Goal: Task Accomplishment & Management: Manage account settings

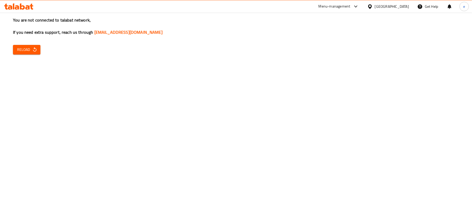
click at [30, 46] on span "Reload" at bounding box center [26, 49] width 19 height 6
click at [27, 45] on button "Reload" at bounding box center [26, 50] width 27 height 10
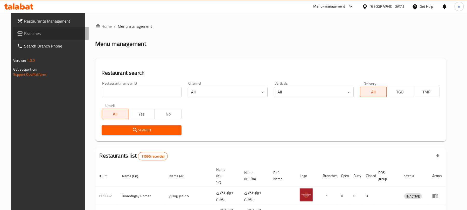
click at [40, 33] on span "Branches" at bounding box center [54, 33] width 60 height 6
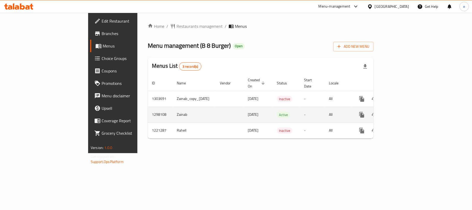
click at [402, 112] on icon "enhanced table" at bounding box center [399, 114] width 6 height 6
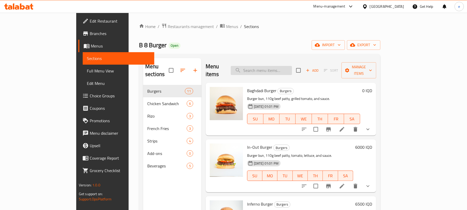
click at [291, 66] on input "search" at bounding box center [261, 70] width 61 height 9
paste input "French Fries Cup"
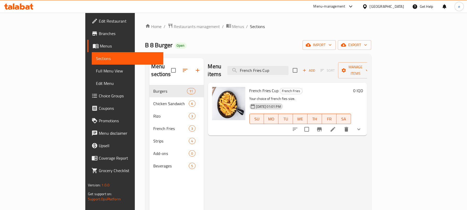
type input "French Fries Cup"
click at [335, 127] on icon at bounding box center [332, 129] width 5 height 5
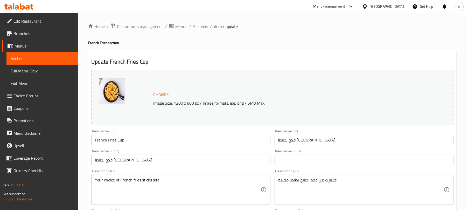
click at [217, 161] on input "قدح بطاطا مقلية" at bounding box center [180, 159] width 179 height 10
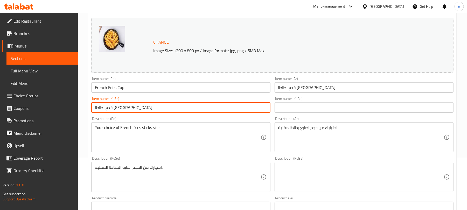
scroll to position [69, 0]
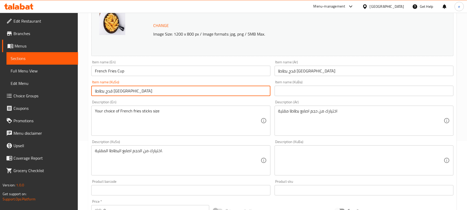
click at [342, 75] on input "قدح بطاطا مقلية" at bounding box center [363, 71] width 179 height 10
click at [130, 88] on input "قدح بطاطا مقلية" at bounding box center [180, 91] width 179 height 10
type input "کوپێک فینگەر"
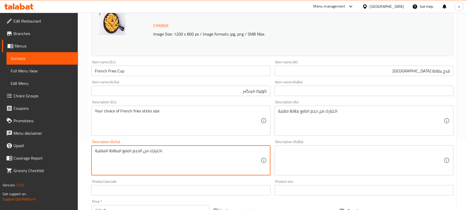
click at [202, 159] on textarea "اختيارك من الحجم اصابع البطاطا المقلية." at bounding box center [177, 160] width 165 height 25
click at [214, 166] on textarea at bounding box center [177, 160] width 165 height 25
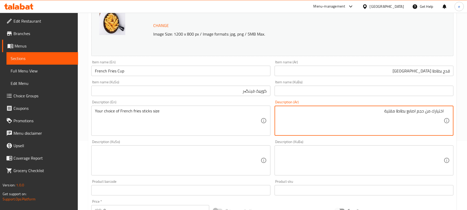
click at [408, 109] on textarea "اختيارك من حجم اصابع بطاطا مقلية" at bounding box center [360, 120] width 165 height 25
click at [410, 110] on textarea "اختيارك من حجم اصابع بطاطا مقلية" at bounding box center [360, 120] width 165 height 25
paste textarea
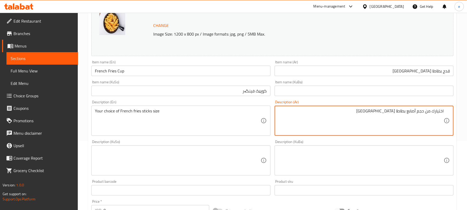
type textarea "اختيارك من حجم أصابع بطاطا مقلية"
click at [228, 161] on textarea at bounding box center [177, 160] width 165 height 25
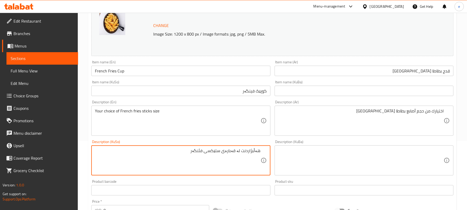
click at [203, 153] on textarea "هەڵبژاردنت لە قەبارەی ستێکسی فئنگەر" at bounding box center [177, 160] width 165 height 25
click at [193, 160] on textarea "هەڵبژاردنت لە قەبارەی ستێکسی فینگەر" at bounding box center [177, 160] width 165 height 25
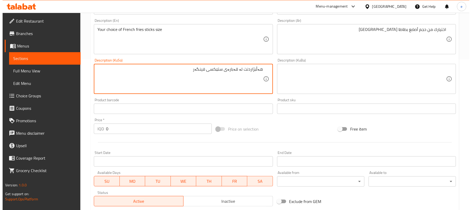
scroll to position [251, 0]
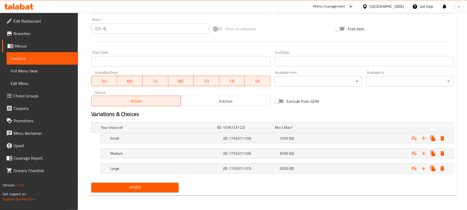
type textarea "هەڵبژاردنت لە قەبارەی ستێکسی فینگەر"
click at [164, 189] on span "Update" at bounding box center [134, 187] width 79 height 6
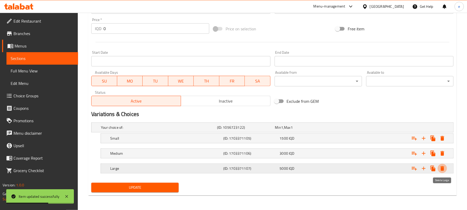
click at [443, 167] on icon "Expand" at bounding box center [442, 168] width 4 height 5
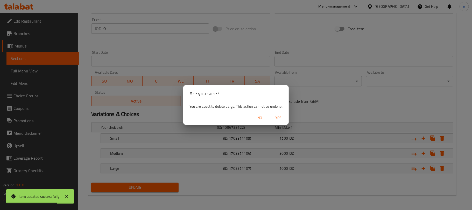
click at [279, 115] on span "Yes" at bounding box center [278, 118] width 12 height 6
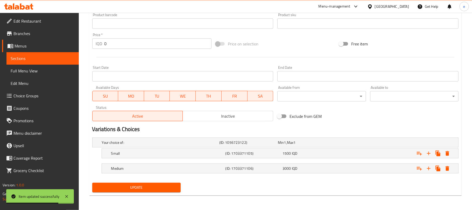
scroll to position [236, 0]
click at [443, 168] on icon "Expand" at bounding box center [442, 168] width 4 height 5
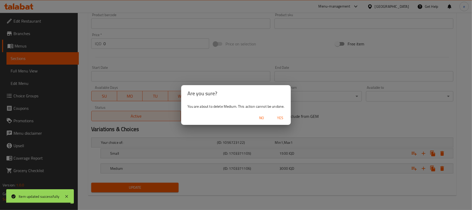
click at [278, 115] on span "Yes" at bounding box center [280, 118] width 12 height 6
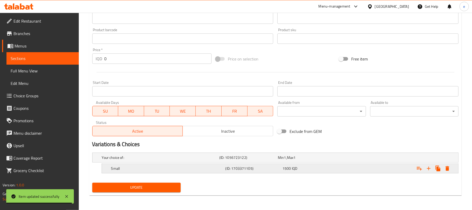
scroll to position [221, 0]
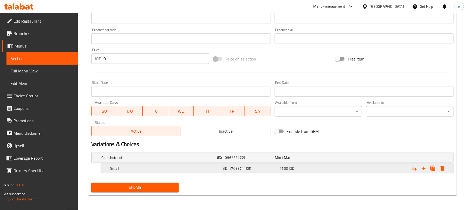
click at [440, 171] on icon "Expand" at bounding box center [442, 168] width 6 height 6
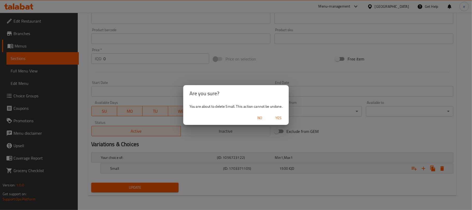
click at [276, 118] on span "Yes" at bounding box center [278, 118] width 12 height 6
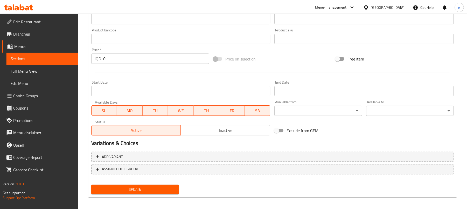
scroll to position [219, 0]
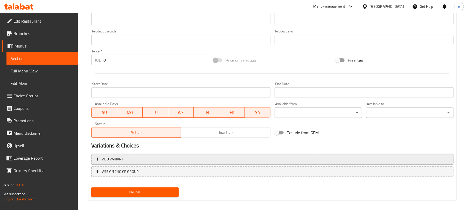
click at [158, 163] on button "Add variant" at bounding box center [272, 159] width 362 height 11
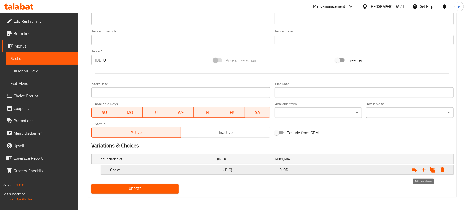
click at [425, 171] on icon "Expand" at bounding box center [423, 169] width 6 height 6
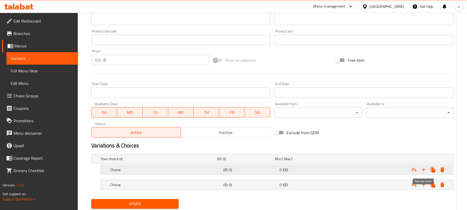
click at [425, 171] on icon "Expand" at bounding box center [423, 169] width 6 height 6
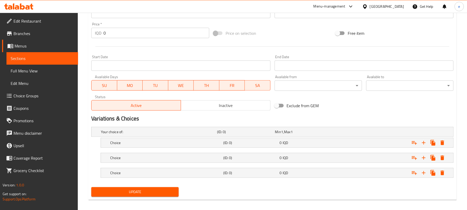
scroll to position [251, 0]
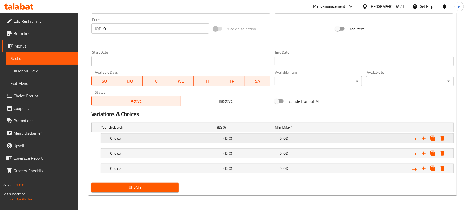
click at [249, 138] on h5 "(ID: 0)" at bounding box center [250, 138] width 54 height 5
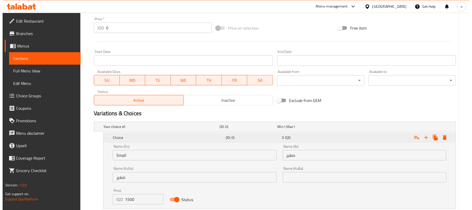
scroll to position [318, 0]
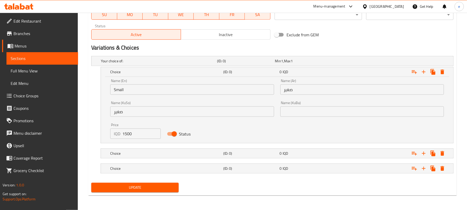
click at [127, 110] on input "صغير" at bounding box center [192, 111] width 164 height 10
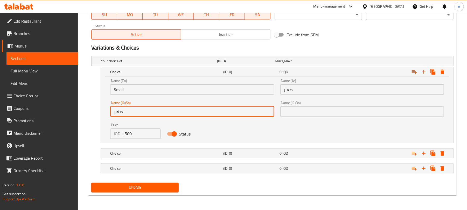
click at [127, 110] on input "صغير" at bounding box center [192, 111] width 164 height 10
click at [294, 91] on input "صغير" at bounding box center [362, 89] width 164 height 10
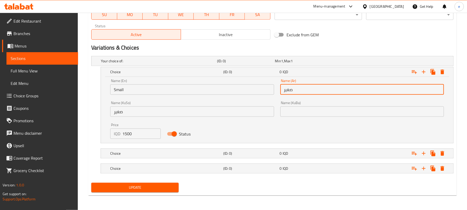
click at [294, 91] on input "صغير" at bounding box center [362, 89] width 164 height 10
click at [152, 91] on input "Small" at bounding box center [192, 89] width 164 height 10
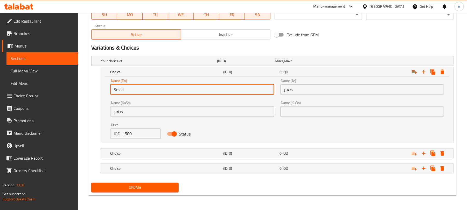
click at [152, 91] on input "Small" at bounding box center [192, 89] width 164 height 10
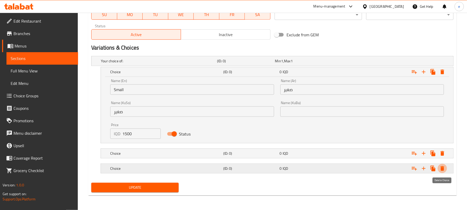
click at [444, 165] on icon "Expand" at bounding box center [442, 168] width 6 height 6
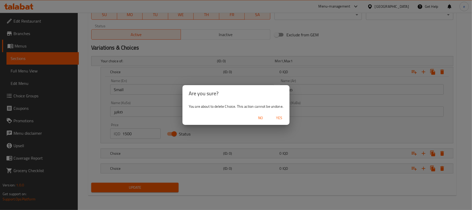
click at [279, 117] on span "Yes" at bounding box center [279, 118] width 12 height 6
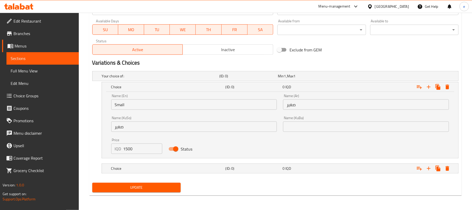
scroll to position [302, 0]
click at [446, 166] on button "Expand" at bounding box center [442, 168] width 9 height 9
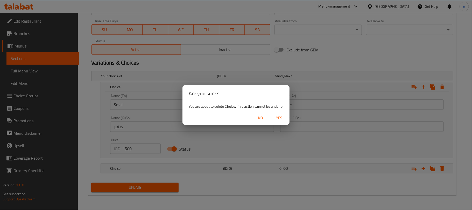
click at [276, 116] on span "Yes" at bounding box center [279, 118] width 12 height 6
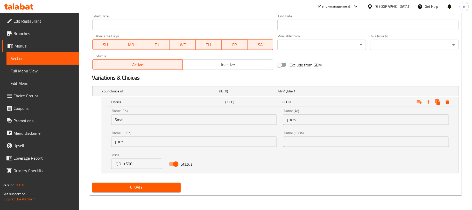
scroll to position [287, 0]
click at [443, 102] on icon "Expand" at bounding box center [442, 102] width 4 height 5
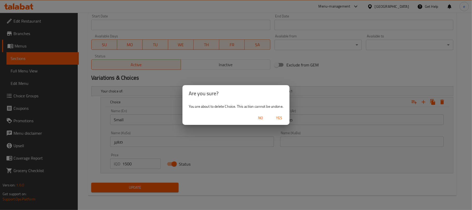
click at [281, 118] on span "Yes" at bounding box center [279, 118] width 12 height 6
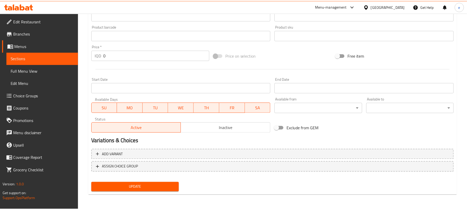
scroll to position [223, 0]
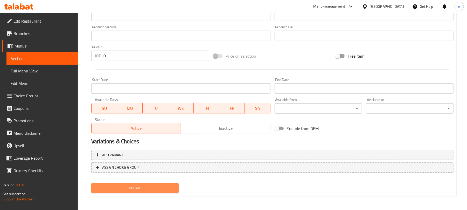
click at [164, 183] on button "Update" at bounding box center [134, 188] width 87 height 10
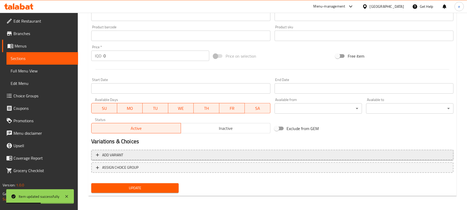
click at [186, 154] on span "Add variant" at bounding box center [272, 155] width 353 height 6
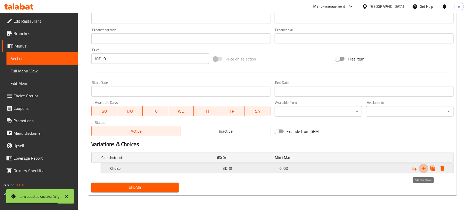
click at [424, 167] on icon "Expand" at bounding box center [423, 168] width 6 height 6
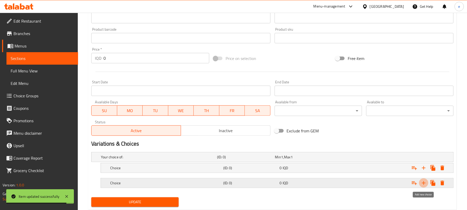
click at [425, 184] on icon "Expand" at bounding box center [424, 183] width 4 height 4
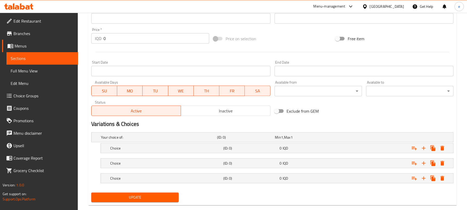
scroll to position [251, 0]
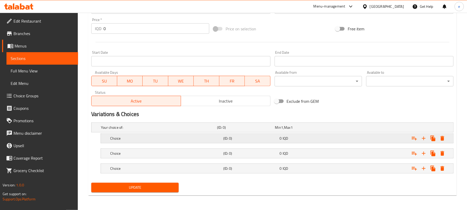
click at [259, 137] on h5 "(ID: 0)" at bounding box center [250, 138] width 54 height 5
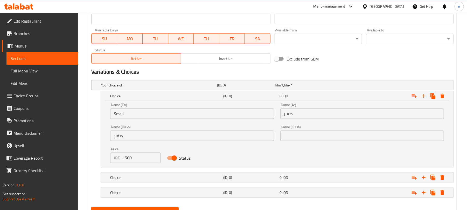
scroll to position [318, 0]
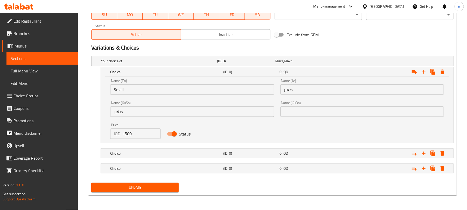
click at [134, 112] on input "صغير" at bounding box center [192, 111] width 164 height 10
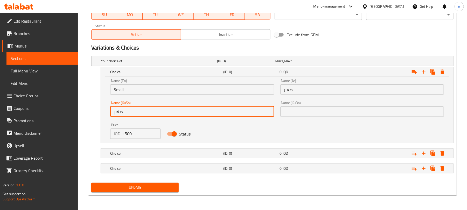
click at [134, 112] on input "صغير" at bounding box center [192, 111] width 164 height 10
click at [156, 113] on input "text" at bounding box center [192, 111] width 164 height 10
type input "بچووک"
click at [294, 107] on input "text" at bounding box center [362, 111] width 164 height 10
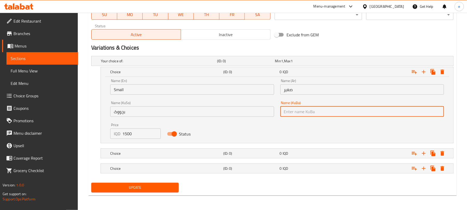
type input "بچووک"
click at [132, 133] on input "1500" at bounding box center [141, 133] width 38 height 10
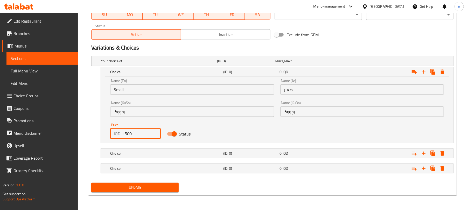
click at [132, 133] on input "1500" at bounding box center [141, 133] width 38 height 10
type input "2000"
click at [211, 157] on div "Choice (ID: 0) 0 IQD" at bounding box center [278, 152] width 339 height 11
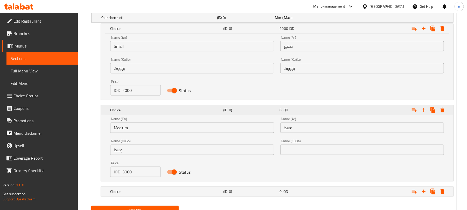
scroll to position [384, 0]
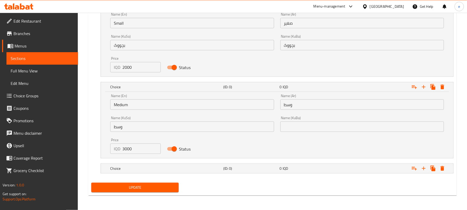
click at [147, 130] on input "وسط" at bounding box center [192, 126] width 164 height 10
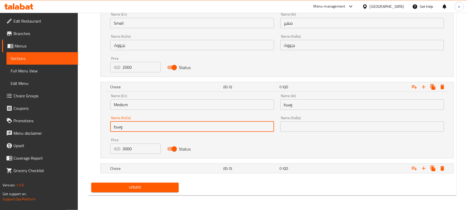
click at [147, 130] on input "وسط" at bounding box center [192, 126] width 164 height 10
click at [139, 129] on input "text" at bounding box center [192, 126] width 164 height 10
type input "ناوەند"
click at [204, 170] on h5 "Choice" at bounding box center [165, 168] width 111 height 5
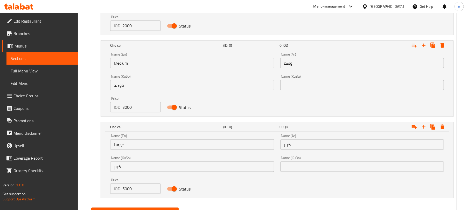
scroll to position [450, 0]
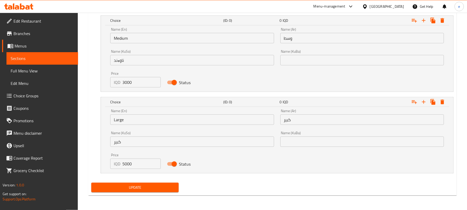
click at [148, 143] on input "كبير" at bounding box center [192, 141] width 164 height 10
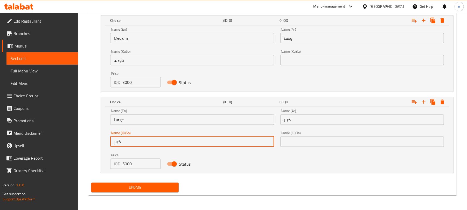
click at [148, 143] on input "كبير" at bounding box center [192, 141] width 164 height 10
click at [149, 144] on input "text" at bounding box center [192, 141] width 164 height 10
type input "گەورە"
click at [157, 190] on span "Update" at bounding box center [134, 187] width 79 height 6
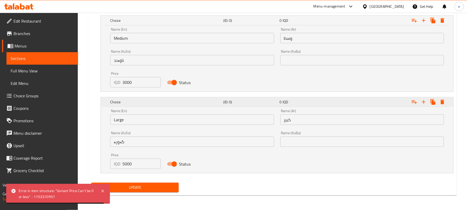
click at [442, 102] on icon "Expand" at bounding box center [442, 102] width 4 height 5
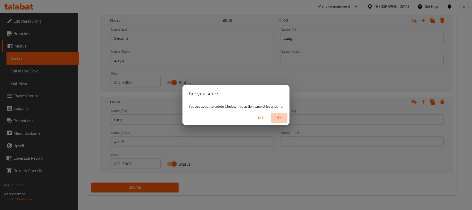
click at [278, 117] on span "Yes" at bounding box center [279, 118] width 12 height 6
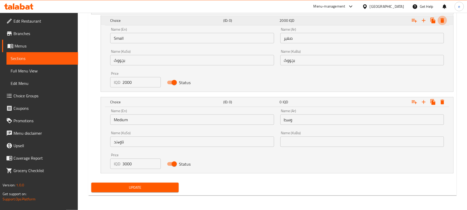
click at [442, 22] on icon "Expand" at bounding box center [442, 20] width 4 height 5
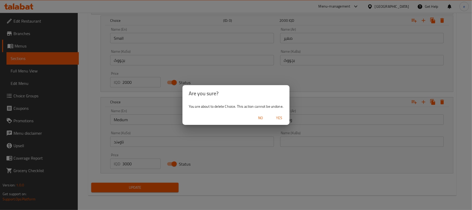
click at [285, 115] on span "Yes" at bounding box center [279, 118] width 12 height 6
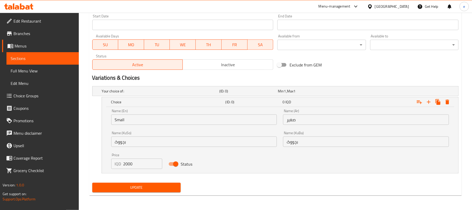
scroll to position [287, 0]
click at [446, 101] on button "Expand" at bounding box center [442, 101] width 9 height 9
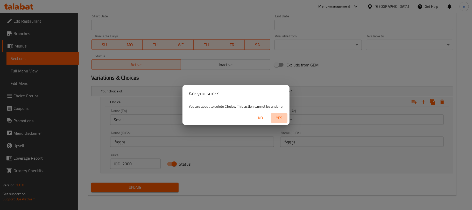
click at [283, 117] on span "Yes" at bounding box center [279, 118] width 12 height 6
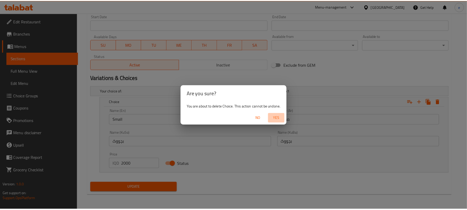
scroll to position [223, 0]
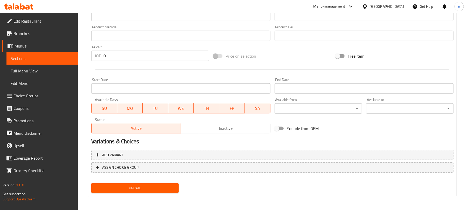
click at [41, 71] on span "Full Menu View" at bounding box center [42, 71] width 63 height 6
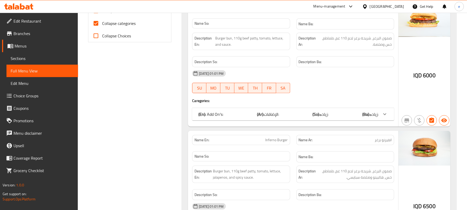
click at [36, 91] on link "Choice Groups" at bounding box center [40, 95] width 76 height 12
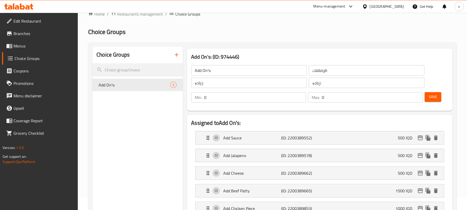
scroll to position [4, 0]
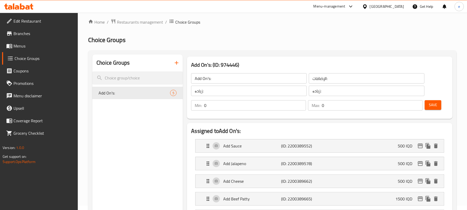
click at [175, 65] on icon "button" at bounding box center [176, 63] width 6 height 6
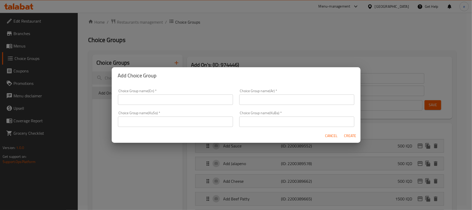
click at [173, 94] on div "Choice Group name(En)   * Choice Group name(En) *" at bounding box center [175, 97] width 115 height 16
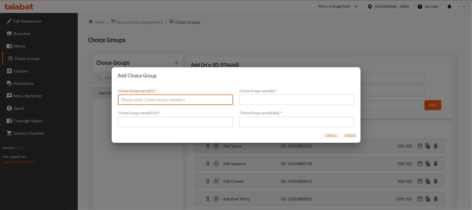
click at [173, 100] on input "text" at bounding box center [175, 99] width 115 height 10
type input "Your Choice Of:"
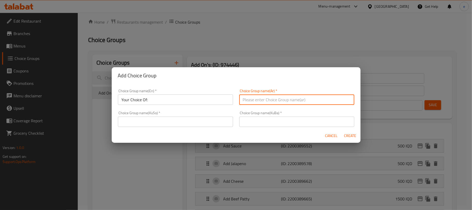
click at [266, 102] on input "text" at bounding box center [296, 99] width 115 height 10
type input "إختيارك من:"
click at [219, 124] on input "text" at bounding box center [175, 121] width 115 height 10
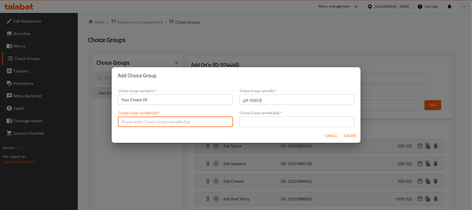
type input "هەڵبژاردنت لە:"
click at [266, 118] on input "text" at bounding box center [296, 121] width 115 height 10
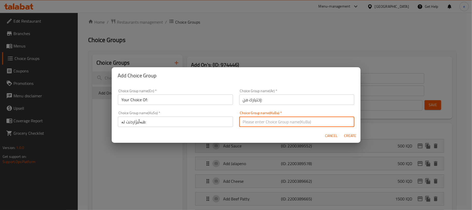
type input "هەڵبژاردنت لە:"
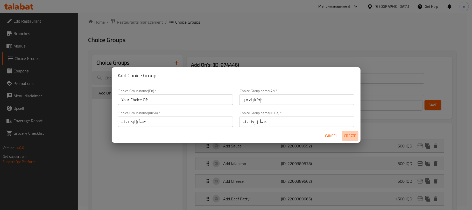
click at [351, 139] on button "Create" at bounding box center [350, 136] width 17 height 10
type input "Your Choice Of:"
type input "إختيارك من:"
type input "هەڵبژاردنت لە:"
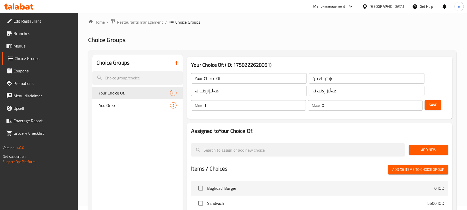
type input "1"
click at [302, 103] on input "1" at bounding box center [255, 105] width 102 height 10
type input "1"
click at [417, 104] on input "1" at bounding box center [372, 105] width 101 height 10
click at [424, 148] on span "Add New" at bounding box center [428, 149] width 31 height 6
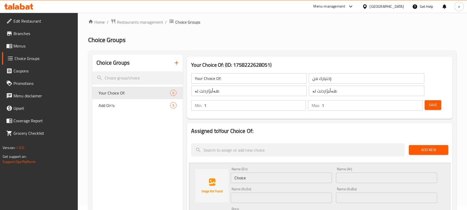
click at [424, 148] on span "Add New" at bounding box center [428, 149] width 31 height 6
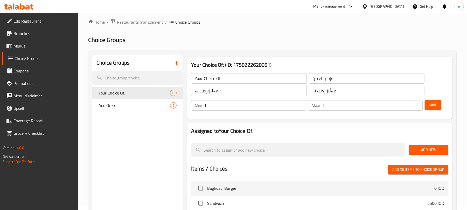
click at [424, 148] on span "Add New" at bounding box center [428, 149] width 31 height 6
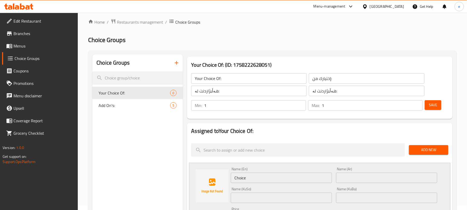
scroll to position [74, 0]
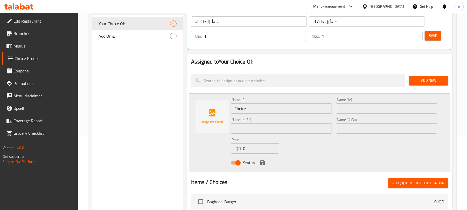
click at [264, 110] on input "Choice" at bounding box center [281, 108] width 101 height 10
click at [264, 110] on input "text" at bounding box center [281, 108] width 101 height 10
type input "Small"
click at [357, 110] on input "text" at bounding box center [386, 108] width 101 height 10
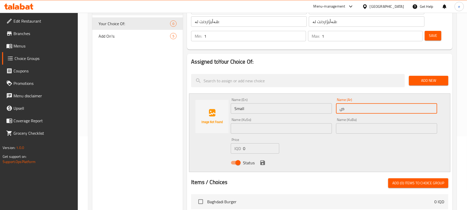
type input "صغير"
click at [267, 131] on input "text" at bounding box center [281, 128] width 101 height 10
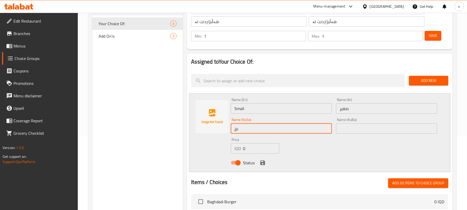
type input "بچووک"
click at [285, 128] on input "بچووک" at bounding box center [281, 128] width 101 height 10
click at [365, 129] on input "text" at bounding box center [386, 128] width 101 height 10
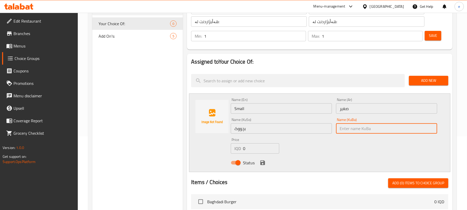
paste input "بچووک"
type input "بچووک"
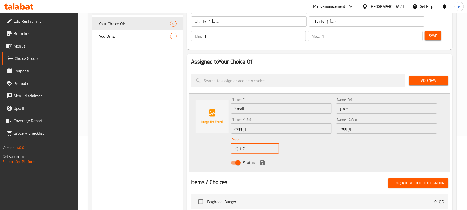
drag, startPoint x: 252, startPoint y: 149, endPoint x: 233, endPoint y: 150, distance: 19.3
click at [233, 150] on div "IQD 0 Price" at bounding box center [255, 148] width 48 height 10
type input "2000"
click at [262, 161] on icon "save" at bounding box center [262, 162] width 6 height 6
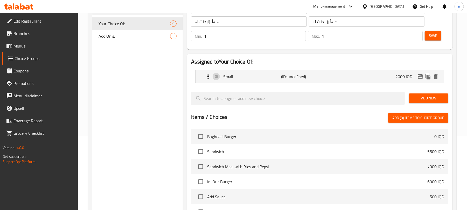
click at [435, 89] on div at bounding box center [319, 89] width 257 height 4
click at [428, 101] on span "Add New" at bounding box center [428, 98] width 31 height 6
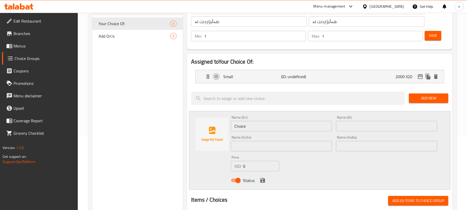
click at [247, 129] on input "Choice" at bounding box center [281, 126] width 101 height 10
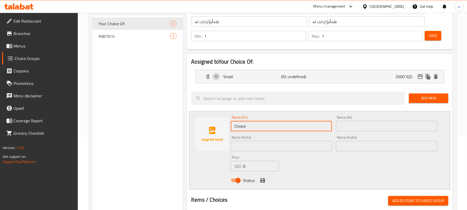
click at [247, 129] on input "Choice" at bounding box center [281, 126] width 101 height 10
click at [247, 129] on input "text" at bounding box center [281, 126] width 101 height 10
click at [291, 145] on input "text" at bounding box center [281, 146] width 101 height 10
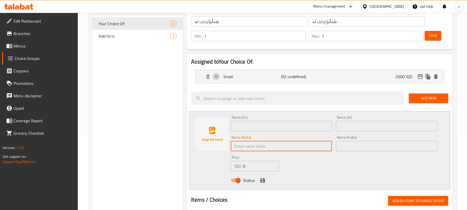
type input "n"
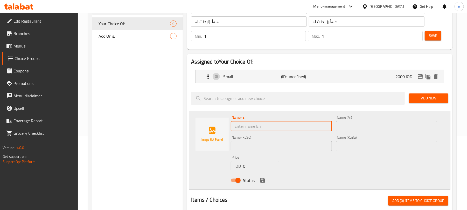
click at [277, 125] on input "text" at bounding box center [281, 126] width 101 height 10
type input "Medium"
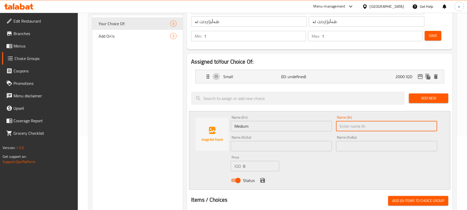
click at [374, 123] on input "text" at bounding box center [386, 126] width 101 height 10
type input "وسط"
click at [312, 148] on input "text" at bounding box center [281, 146] width 101 height 10
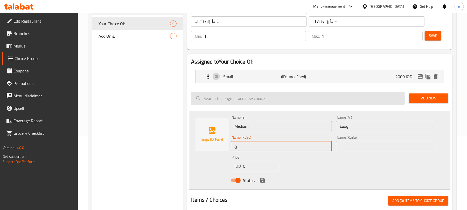
type input "ناوەند"
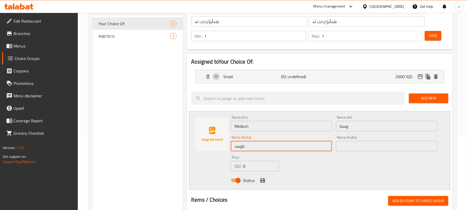
click at [361, 143] on input "text" at bounding box center [386, 146] width 101 height 10
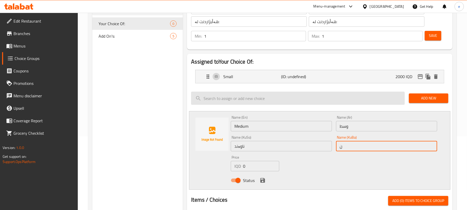
type input "ناوەند"
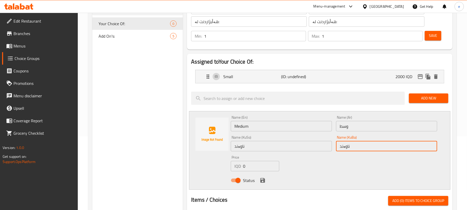
drag, startPoint x: 251, startPoint y: 166, endPoint x: 240, endPoint y: 167, distance: 11.7
click at [240, 167] on div "IQD 0 Price" at bounding box center [255, 166] width 48 height 10
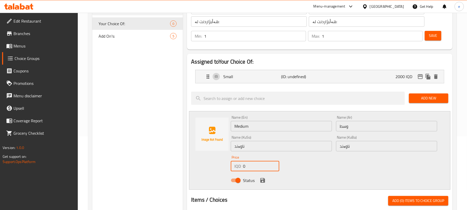
paste input "300"
type input "3000"
click at [262, 178] on icon "save" at bounding box center [262, 180] width 6 height 6
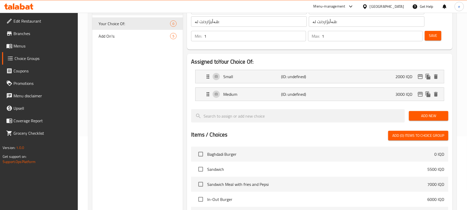
click at [429, 116] on span "Add New" at bounding box center [428, 115] width 31 height 6
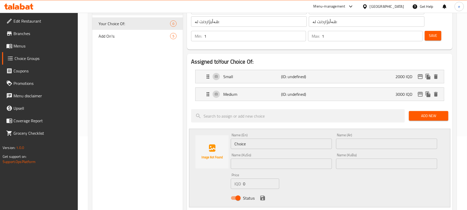
click at [258, 142] on input "Choice" at bounding box center [281, 143] width 101 height 10
click at [258, 144] on input "text" at bounding box center [281, 143] width 101 height 10
type input "Large"
click at [354, 150] on div "Name (Ar) Name (Ar)" at bounding box center [386, 141] width 105 height 20
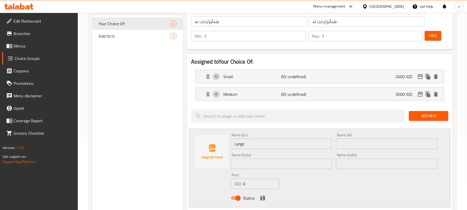
click at [355, 145] on input "text" at bounding box center [386, 143] width 101 height 10
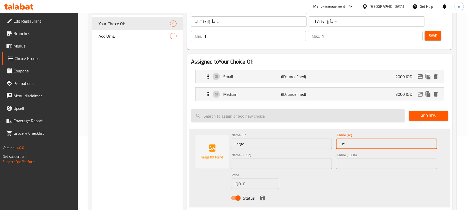
type input "كبير"
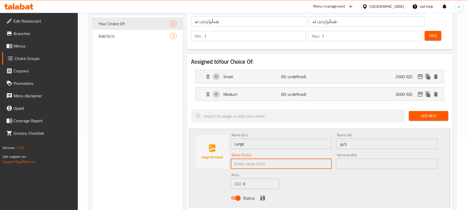
click at [307, 165] on input "text" at bounding box center [281, 163] width 101 height 10
type input "گەورە"
click at [351, 162] on input "text" at bounding box center [386, 163] width 101 height 10
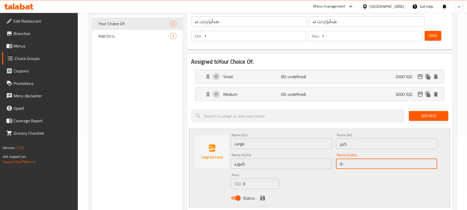
type input "گەورە"
drag, startPoint x: 252, startPoint y: 182, endPoint x: 230, endPoint y: 182, distance: 21.8
click at [230, 182] on div "Price IQD 0 Price" at bounding box center [255, 181] width 53 height 20
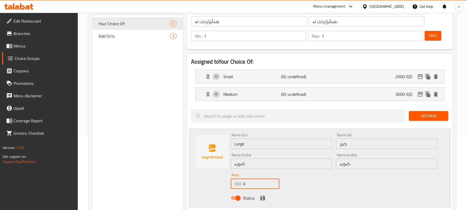
paste input "500"
type input "5000"
click at [263, 197] on icon "save" at bounding box center [262, 198] width 6 height 6
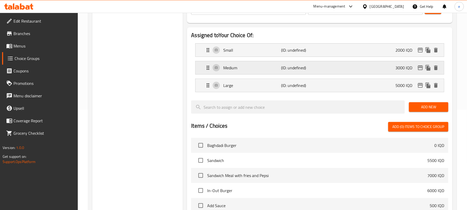
scroll to position [78, 0]
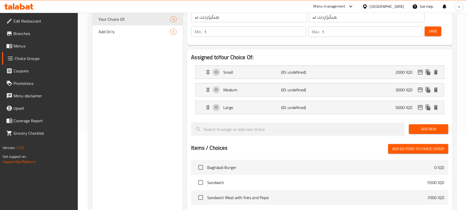
click at [437, 35] on button "Save" at bounding box center [433, 31] width 17 height 10
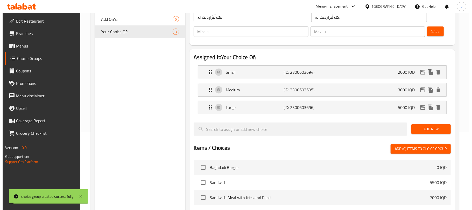
scroll to position [209, 0]
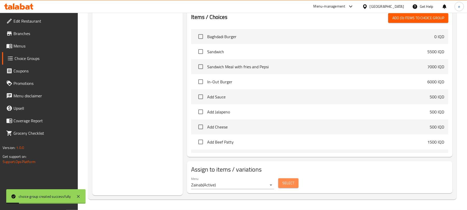
click at [286, 185] on span "Select" at bounding box center [288, 183] width 12 height 6
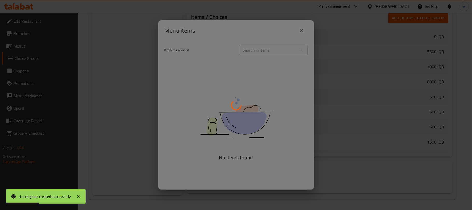
click at [267, 47] on div at bounding box center [236, 105] width 472 height 210
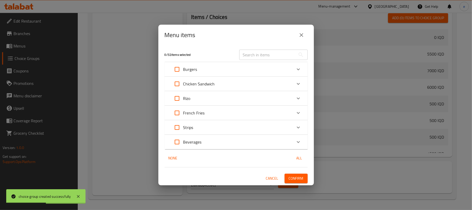
click at [267, 47] on div "​" at bounding box center [273, 54] width 75 height 17
click at [267, 55] on input "text" at bounding box center [267, 55] width 57 height 10
paste input "French Fries Cup"
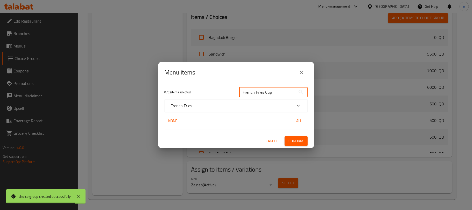
type input "French Fries Cup"
click at [183, 107] on p "French Fries" at bounding box center [182, 105] width 22 height 6
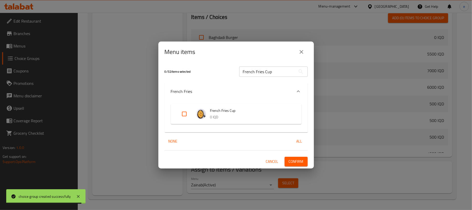
click at [184, 113] on input "Expand" at bounding box center [184, 114] width 12 height 12
checkbox input "true"
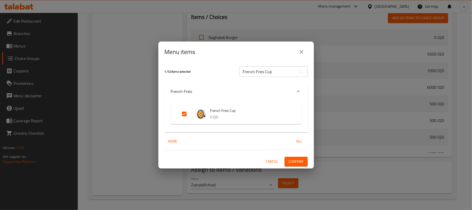
click at [295, 164] on span "Confirm" at bounding box center [296, 161] width 15 height 6
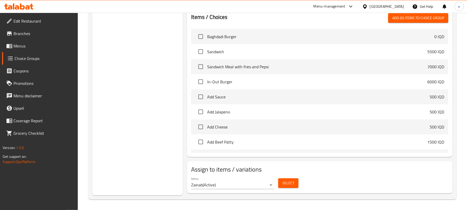
click at [284, 180] on span "Select" at bounding box center [288, 183] width 12 height 6
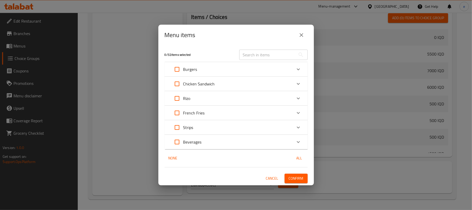
click at [263, 51] on input "text" at bounding box center [267, 55] width 57 height 10
paste input "French Fries Cup"
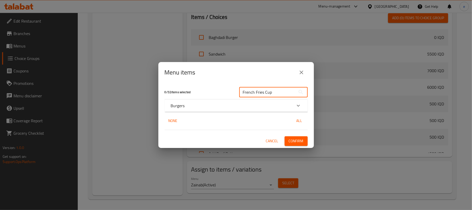
type input "French Fries Cup"
click at [227, 110] on div "Burgers" at bounding box center [236, 105] width 143 height 12
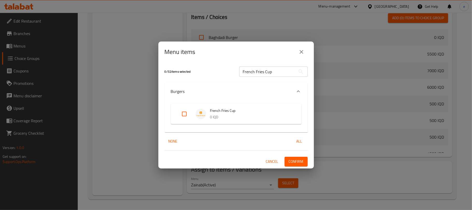
click at [187, 115] on input "Expand" at bounding box center [184, 114] width 12 height 12
checkbox input "true"
click at [303, 157] on button "Confirm" at bounding box center [296, 162] width 23 height 10
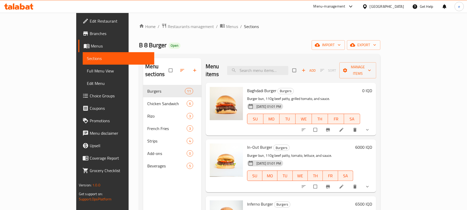
click at [87, 70] on span "Full Menu View" at bounding box center [118, 71] width 63 height 6
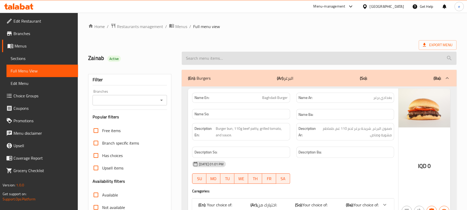
click at [219, 59] on input "search" at bounding box center [319, 58] width 275 height 13
paste input "French Fries Cup"
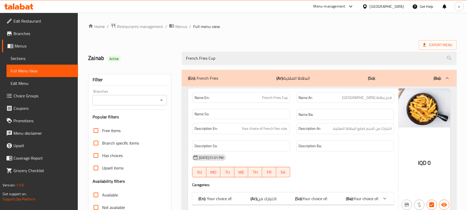
scroll to position [67, 0]
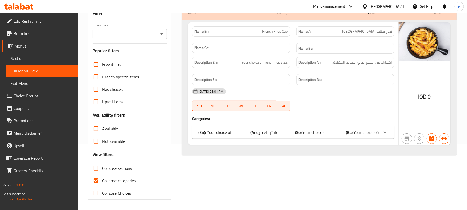
type input "French Fries Cup"
click at [340, 137] on div "(En): Your choice of: (Ar): اختيارك من: (So): Your choice of: (Ba): Your choice…" at bounding box center [293, 132] width 202 height 12
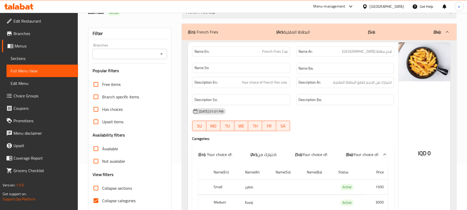
scroll to position [69, 0]
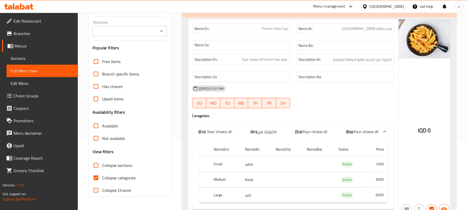
click at [272, 30] on span "French Fries Cup" at bounding box center [274, 28] width 25 height 5
copy span "French Fries Cup"
click at [163, 32] on icon "Open" at bounding box center [161, 31] width 6 height 6
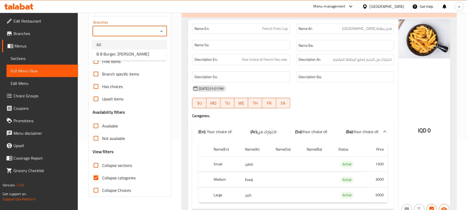
click at [142, 46] on li "All" at bounding box center [129, 44] width 74 height 9
click at [164, 32] on icon "Open" at bounding box center [161, 31] width 6 height 6
click at [152, 52] on li "B 8 Burger, Karada Dakhel" at bounding box center [129, 53] width 74 height 9
type input "B 8 Burger, Karada Dakhel"
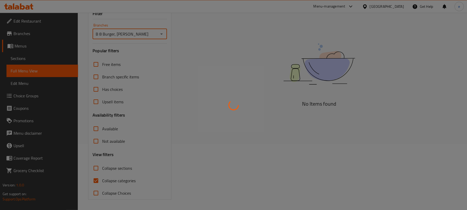
scroll to position [67, 0]
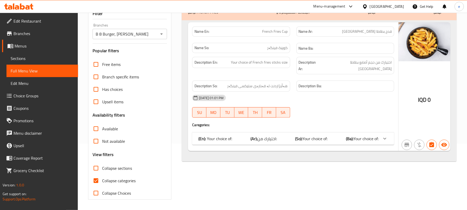
click at [325, 135] on span "Your choice of:" at bounding box center [314, 139] width 25 height 8
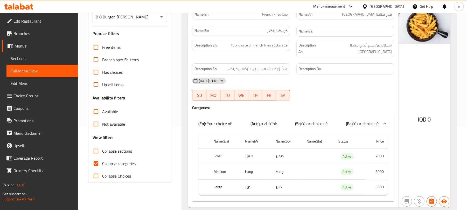
scroll to position [97, 0]
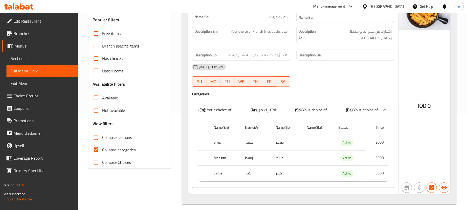
click at [218, 135] on th "Small" at bounding box center [225, 142] width 32 height 15
copy th "Small"
click at [248, 140] on td "صغير" at bounding box center [256, 142] width 31 height 15
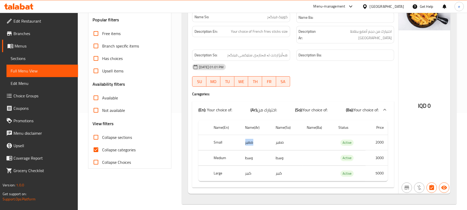
copy td "صغير"
click at [380, 153] on td "3000" at bounding box center [376, 157] width 22 height 15
copy td "3000"
click at [380, 168] on td "5000" at bounding box center [376, 173] width 22 height 15
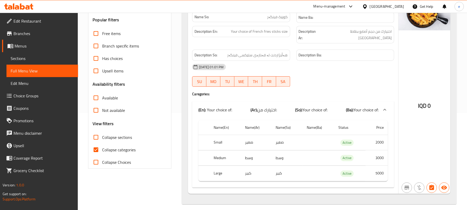
click at [380, 168] on td "5000" at bounding box center [376, 173] width 22 height 15
copy td "5000"
click at [21, 58] on span "Sections" at bounding box center [42, 58] width 63 height 6
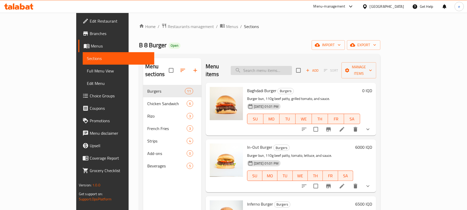
click at [292, 67] on input "search" at bounding box center [261, 70] width 61 height 9
paste input "French Fries Cup"
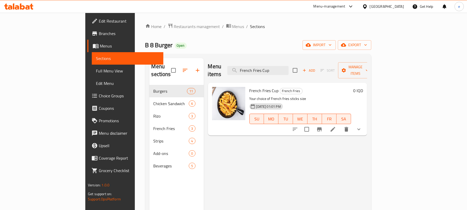
type input "French Fries Cup"
click at [348, 127] on icon "delete" at bounding box center [346, 129] width 4 height 5
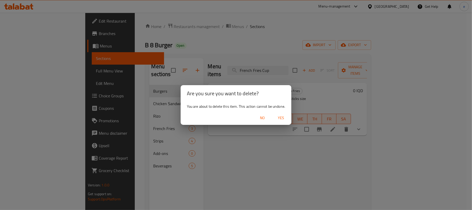
click at [283, 116] on span "Yes" at bounding box center [281, 118] width 12 height 6
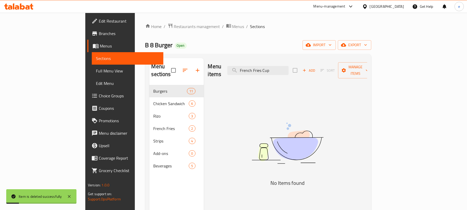
click at [316, 69] on span "Add" at bounding box center [309, 70] width 14 height 6
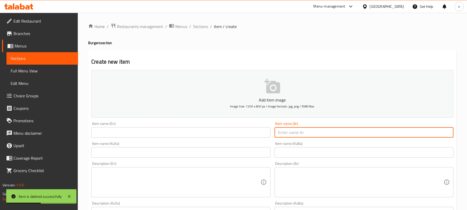
click at [344, 135] on input "text" at bounding box center [363, 132] width 179 height 10
paste input "قدح بطاطا مقلية"
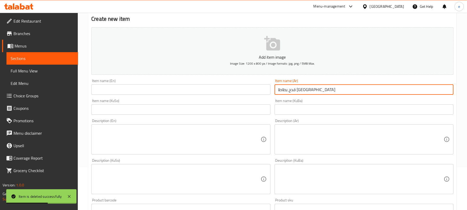
scroll to position [69, 0]
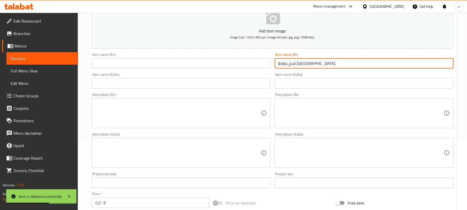
type input "قدح بطاطا مقلية"
click at [204, 86] on input "text" at bounding box center [180, 83] width 179 height 10
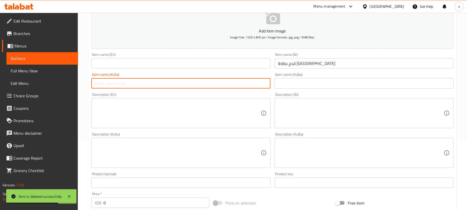
paste input "کوپێک فینگەر"
type input "کوپێک فینگەر"
click at [163, 73] on div "Item name (KuSo) کوپێک فینگەر Item name (KuSo)" at bounding box center [180, 81] width 179 height 16
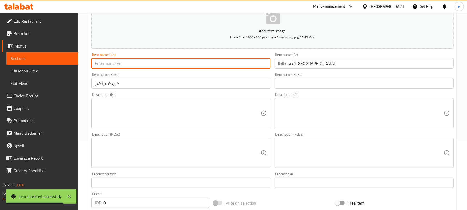
click at [170, 62] on input "text" at bounding box center [180, 63] width 179 height 10
paste input "French Fries Cup"
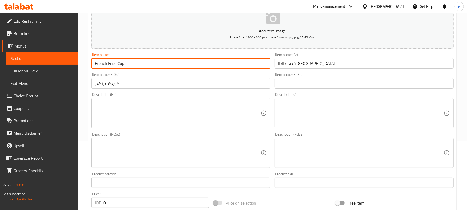
type input "French Fries Cup"
click at [155, 86] on input "کوپێک فینگەر" at bounding box center [180, 83] width 179 height 10
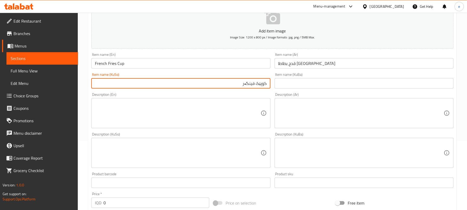
click at [196, 146] on textarea at bounding box center [177, 152] width 165 height 25
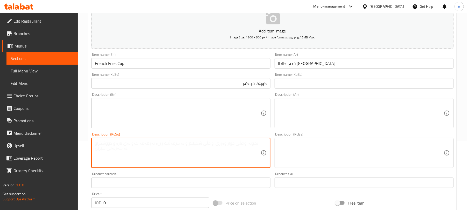
paste textarea "هەڵبژاردنت لە قەبارەی ستێکسی فینگەر"
type textarea "هەڵبژاردنت لە قەبارەی ستێکسی فینگەر"
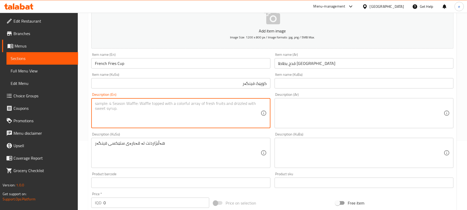
click at [194, 117] on textarea at bounding box center [177, 113] width 165 height 25
paste textarea "Your choice of French fries sticks size"
type textarea "Your choice of French fries sticks size"
click at [342, 108] on textarea at bounding box center [360, 113] width 165 height 25
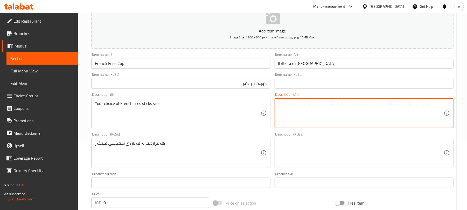
paste textarea "اختيارك من حجم أصابع بطاطا مقلية"
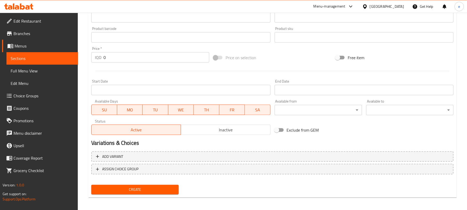
scroll to position [216, 0]
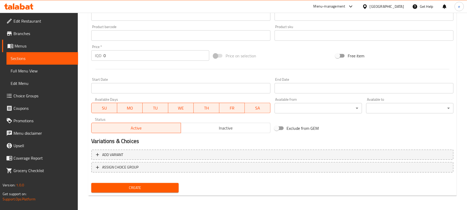
type textarea "اختيارك من حجم أصابع بطاطا مقلية"
click at [159, 185] on span "Create" at bounding box center [134, 187] width 79 height 6
click at [60, 56] on span "Sections" at bounding box center [42, 58] width 63 height 6
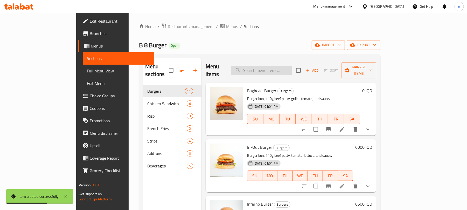
click at [281, 68] on input "search" at bounding box center [261, 70] width 61 height 9
paste input "French Fries Cup"
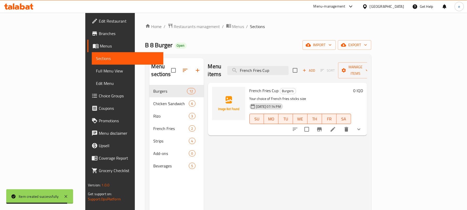
type input "French Fries Cup"
click at [312, 124] on input "checkbox" at bounding box center [306, 129] width 11 height 11
checkbox input "true"
click at [369, 68] on span "Manage items" at bounding box center [355, 70] width 26 height 13
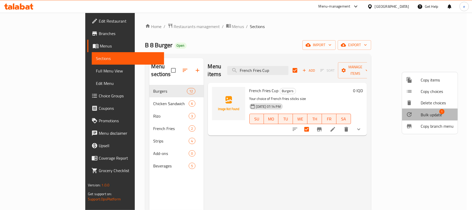
click at [424, 112] on span "Bulk update" at bounding box center [431, 114] width 21 height 6
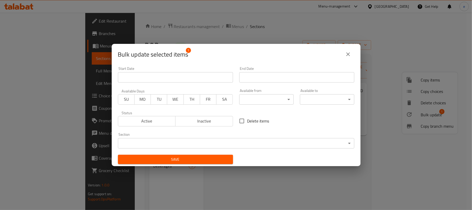
click at [280, 145] on body "​ Menu-management Iraq Get Help e Edit Restaurant Branches Menus Sections Full …" at bounding box center [236, 111] width 472 height 197
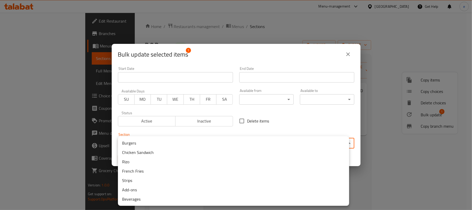
click at [140, 172] on li "French Fries" at bounding box center [233, 170] width 231 height 9
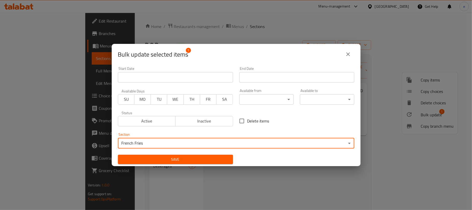
click at [179, 154] on div "Save" at bounding box center [175, 159] width 121 height 16
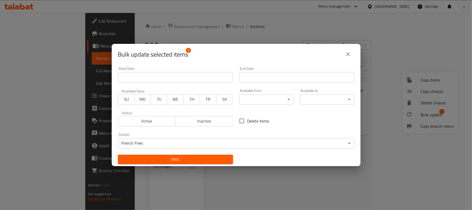
click at [179, 154] on div "Save" at bounding box center [175, 159] width 121 height 16
click at [180, 158] on span "Save" at bounding box center [175, 159] width 107 height 6
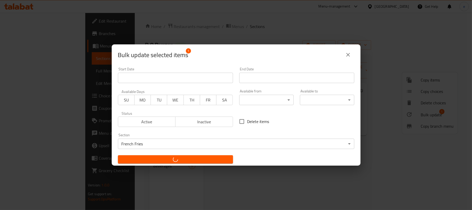
checkbox input "false"
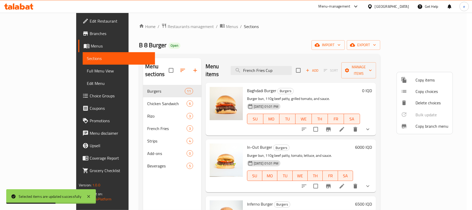
click at [113, 118] on div at bounding box center [236, 105] width 472 height 210
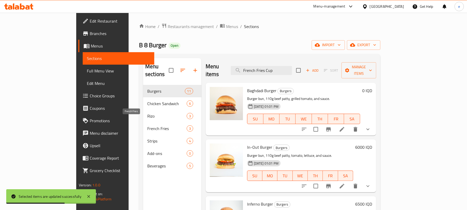
click at [147, 125] on span "French Fries" at bounding box center [166, 128] width 39 height 6
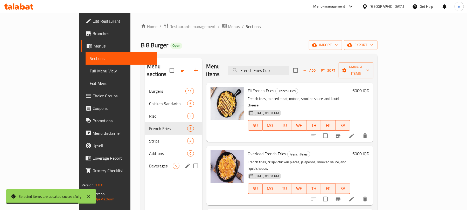
click at [164, 163] on div "Beverages 5" at bounding box center [173, 165] width 57 height 12
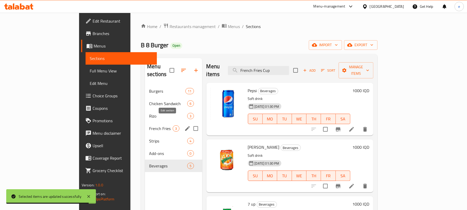
click at [184, 125] on icon "edit" at bounding box center [187, 128] width 6 height 6
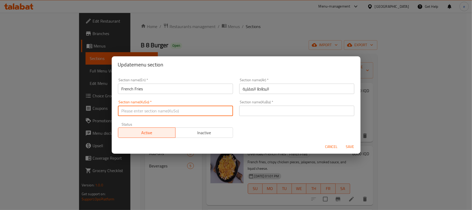
click at [175, 112] on input "text" at bounding box center [175, 110] width 115 height 10
type input "فی"
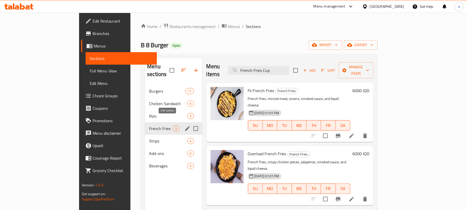
click at [185, 126] on icon "edit" at bounding box center [187, 128] width 5 height 5
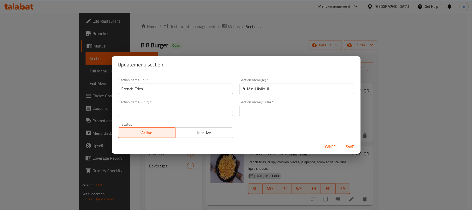
click at [167, 111] on input "text" at bounding box center [175, 110] width 115 height 10
type input "فینگەر"
click at [347, 144] on span "Save" at bounding box center [350, 146] width 12 height 6
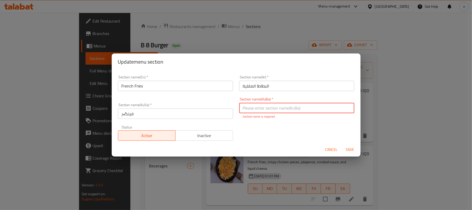
click at [257, 109] on input "text" at bounding box center [296, 108] width 115 height 10
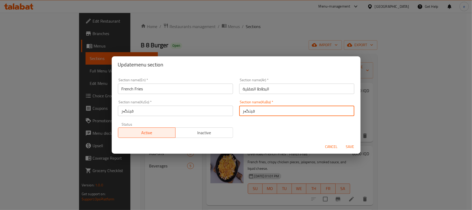
type input "فینگەر"
click at [350, 145] on span "Save" at bounding box center [350, 146] width 12 height 6
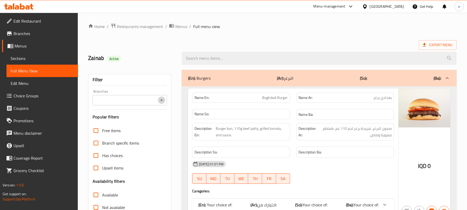
click at [159, 101] on icon "Open" at bounding box center [161, 100] width 6 height 6
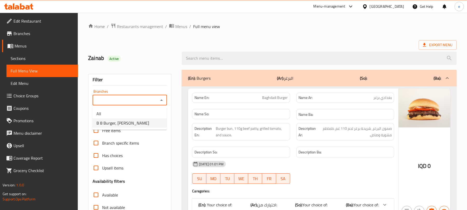
click at [131, 124] on span "B 8 Burger, [PERSON_NAME]" at bounding box center [122, 123] width 53 height 6
type input "B 8 Burger, [PERSON_NAME]"
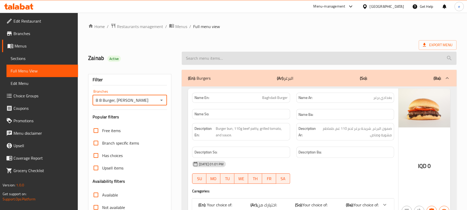
click at [227, 60] on input "search" at bounding box center [319, 58] width 275 height 13
paste input "French Fries Cup"
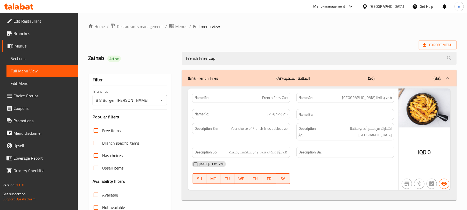
type input "French Fries Cup"
click at [159, 103] on div at bounding box center [161, 99] width 7 height 7
click at [160, 97] on icon "Open" at bounding box center [161, 100] width 6 height 6
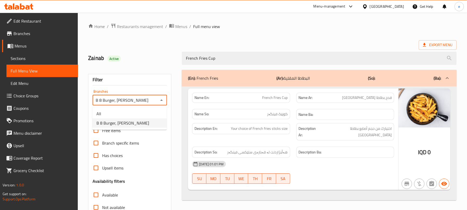
click at [150, 105] on div "B 8 Burger, Karada Dakhel Branches" at bounding box center [130, 100] width 74 height 10
click at [148, 108] on ul "All B 8 Burger, Karada Dakhel" at bounding box center [129, 118] width 74 height 23
click at [142, 112] on li "All" at bounding box center [129, 113] width 74 height 9
click at [161, 103] on icon "Open" at bounding box center [161, 100] width 6 height 6
click at [150, 122] on li "B 8 Burger, Karada Dakhel" at bounding box center [129, 122] width 74 height 9
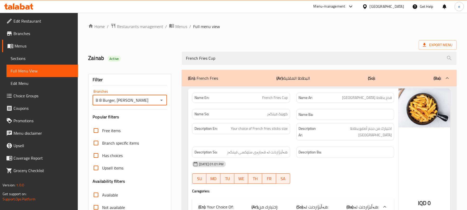
click at [163, 101] on icon "Open" at bounding box center [161, 100] width 6 height 6
click at [330, 158] on div "29-06-2025 01:01 PM" at bounding box center [293, 164] width 208 height 12
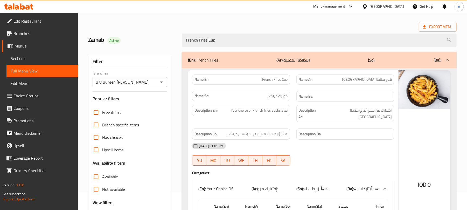
scroll to position [18, 0]
click at [275, 78] on span "French Fries Cup" at bounding box center [274, 79] width 25 height 5
copy span "French Fries Cup"
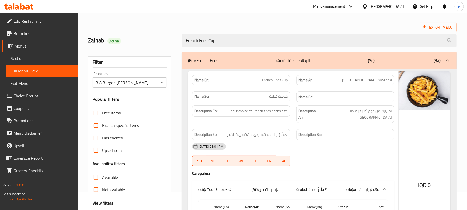
click at [283, 94] on span "کوپێک فینگەر" at bounding box center [277, 96] width 20 height 5
copy span "کوپێک فینگەر"
click at [384, 83] on span "قدح بطاطا مقلية" at bounding box center [367, 79] width 50 height 5
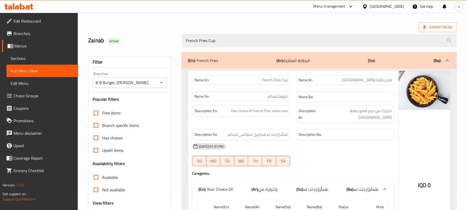
click at [384, 83] on span "قدح بطاطا مقلية" at bounding box center [367, 79] width 50 height 5
copy span "قدح بطاطا مقلية"
click at [273, 110] on span "Your choice of French fries sticks size" at bounding box center [259, 111] width 57 height 6
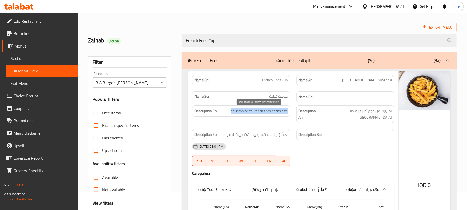
click at [273, 110] on span "Your choice of French fries sticks size" at bounding box center [259, 111] width 57 height 6
copy span "Your choice of French fries sticks size"
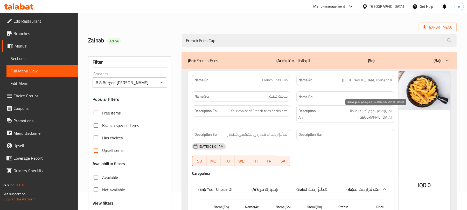
click at [375, 110] on span "اختيارك من حجم أصابع بطاطا مقلية" at bounding box center [355, 114] width 71 height 13
copy span "اختيارك من حجم أصابع بطاطا مقلية"
click at [284, 131] on span "هەڵبژاردنت لە قەبارەی ستێکسی فینگەر" at bounding box center [257, 134] width 60 height 6
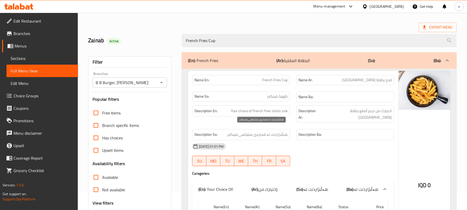
click at [284, 131] on span "هەڵبژاردنت لە قەبارەی ستێکسی فینگەر" at bounding box center [257, 134] width 60 height 6
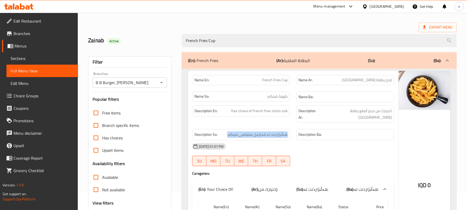
copy span "هەڵبژاردنت لە قەبارەی ستێکسی فینگەر"
click at [166, 80] on div "B 8 Burger, Karada Dakhel Branches" at bounding box center [130, 82] width 74 height 10
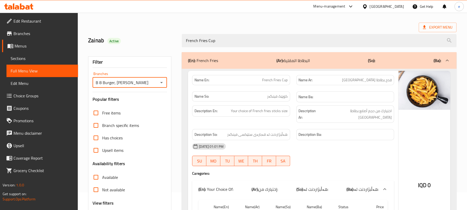
click at [164, 81] on icon "Open" at bounding box center [161, 82] width 6 height 6
click at [136, 94] on li "All" at bounding box center [129, 95] width 74 height 9
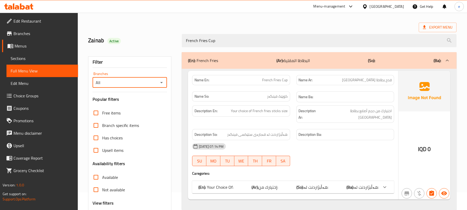
click at [158, 84] on div at bounding box center [161, 82] width 7 height 7
click at [160, 84] on icon "Open" at bounding box center [161, 82] width 6 height 6
click at [151, 101] on li "B 8 Burger, Karada Dakhel" at bounding box center [129, 105] width 74 height 9
click at [314, 184] on span "هەڵبژاردنت لە:" at bounding box center [316, 187] width 25 height 8
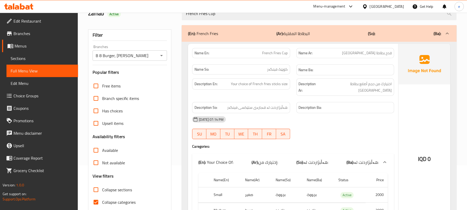
scroll to position [41, 0]
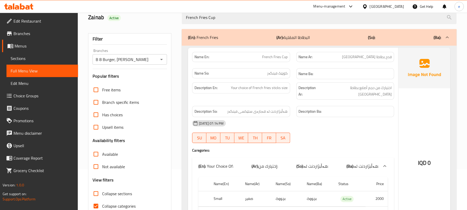
click at [272, 75] on span "کوپێک فینگەر" at bounding box center [277, 72] width 20 height 5
copy span "فینگەر"
click at [161, 62] on icon "Open" at bounding box center [161, 59] width 6 height 6
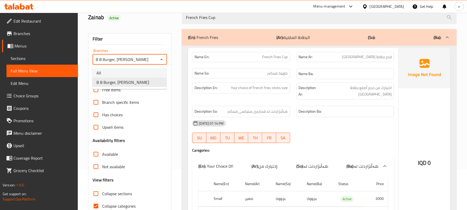
click at [147, 76] on li "All" at bounding box center [129, 72] width 74 height 9
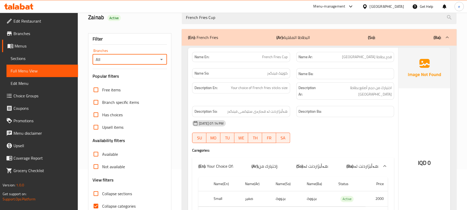
click at [161, 60] on icon "Open" at bounding box center [161, 59] width 6 height 6
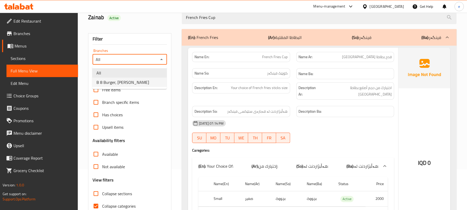
click at [147, 81] on li "B 8 Burger, Karada Dakhel" at bounding box center [129, 81] width 74 height 9
type input "B 8 Burger, Karada Dakhel"
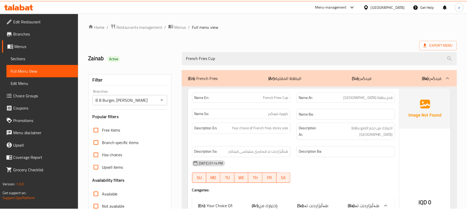
scroll to position [97, 0]
